Goal: Navigation & Orientation: Find specific page/section

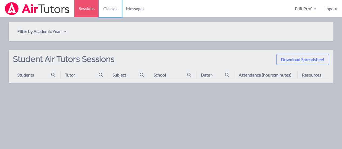
click at [108, 13] on link "Classes" at bounding box center [110, 8] width 23 height 17
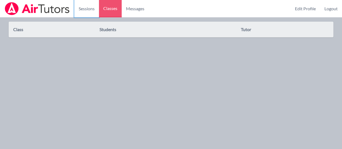
click at [80, 2] on link "Sessions" at bounding box center [86, 8] width 25 height 17
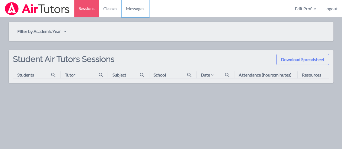
click at [136, 9] on span "Messages" at bounding box center [135, 8] width 18 height 6
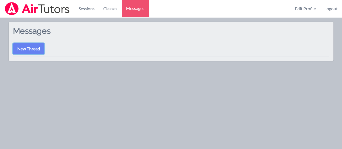
click at [21, 47] on button "New Thread" at bounding box center [28, 48] width 31 height 11
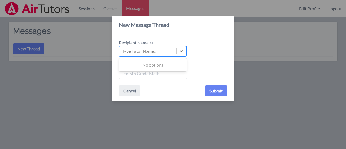
click at [181, 53] on icon at bounding box center [181, 50] width 5 height 5
click at [123, 53] on input "Recipient Name(s) Use Up and Down to choose options, press Enter to select the …" at bounding box center [122, 51] width 1 height 6
click at [181, 53] on icon at bounding box center [181, 50] width 5 height 5
click at [123, 53] on input "Recipient Name(s) Select is focused ,type to refine list, press Down to open th…" at bounding box center [122, 51] width 1 height 6
click at [126, 89] on button "Cancel" at bounding box center [129, 91] width 21 height 11
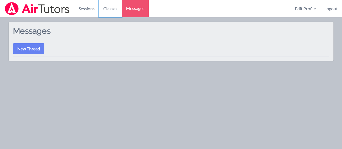
click at [103, 13] on link "Classes" at bounding box center [110, 8] width 23 height 17
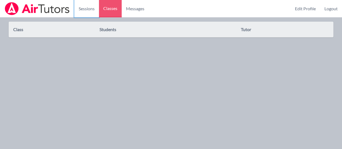
click at [85, 10] on link "Sessions" at bounding box center [86, 8] width 25 height 17
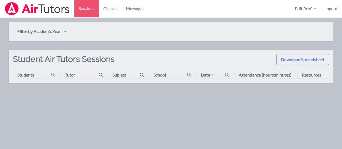
click at [20, 74] on div "Students" at bounding box center [25, 75] width 17 height 6
click at [43, 30] on button "Filter by Academic Year" at bounding box center [42, 31] width 58 height 11
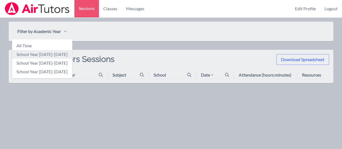
click at [50, 57] on link "School Year [DATE]-[DATE]" at bounding box center [42, 54] width 60 height 9
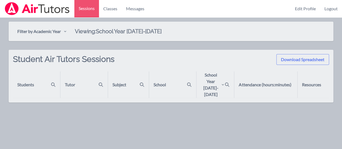
click at [219, 85] on div "School Year [DATE]-[DATE]" at bounding box center [213, 85] width 24 height 26
click at [309, 10] on link "Edit Profile" at bounding box center [305, 8] width 29 height 17
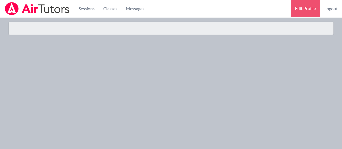
select select "Pacific"
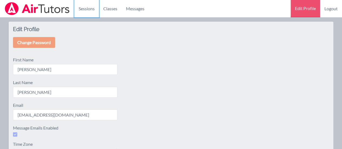
click at [83, 9] on link "Sessions" at bounding box center [86, 8] width 25 height 17
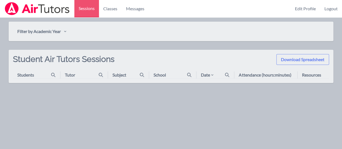
click at [33, 77] on div "Students" at bounding box center [25, 75] width 17 height 6
click at [115, 10] on link "Classes" at bounding box center [110, 8] width 23 height 17
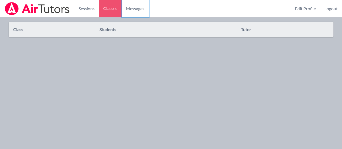
click at [133, 8] on span "Messages" at bounding box center [135, 8] width 18 height 6
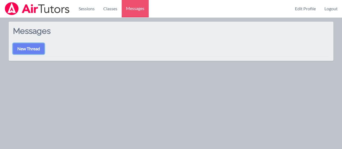
click at [29, 49] on button "New Thread" at bounding box center [28, 48] width 31 height 11
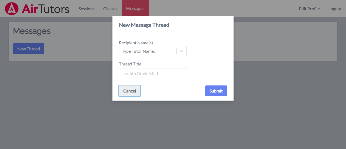
click at [131, 86] on button "Cancel" at bounding box center [129, 91] width 21 height 11
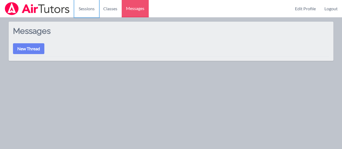
click at [92, 11] on link "Sessions" at bounding box center [86, 8] width 25 height 17
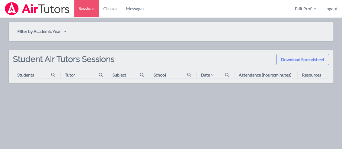
select select "Pacific"
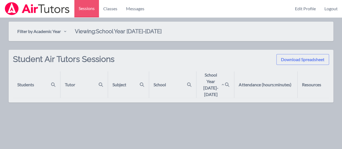
select select "Pacific"
